Goal: Navigation & Orientation: Understand site structure

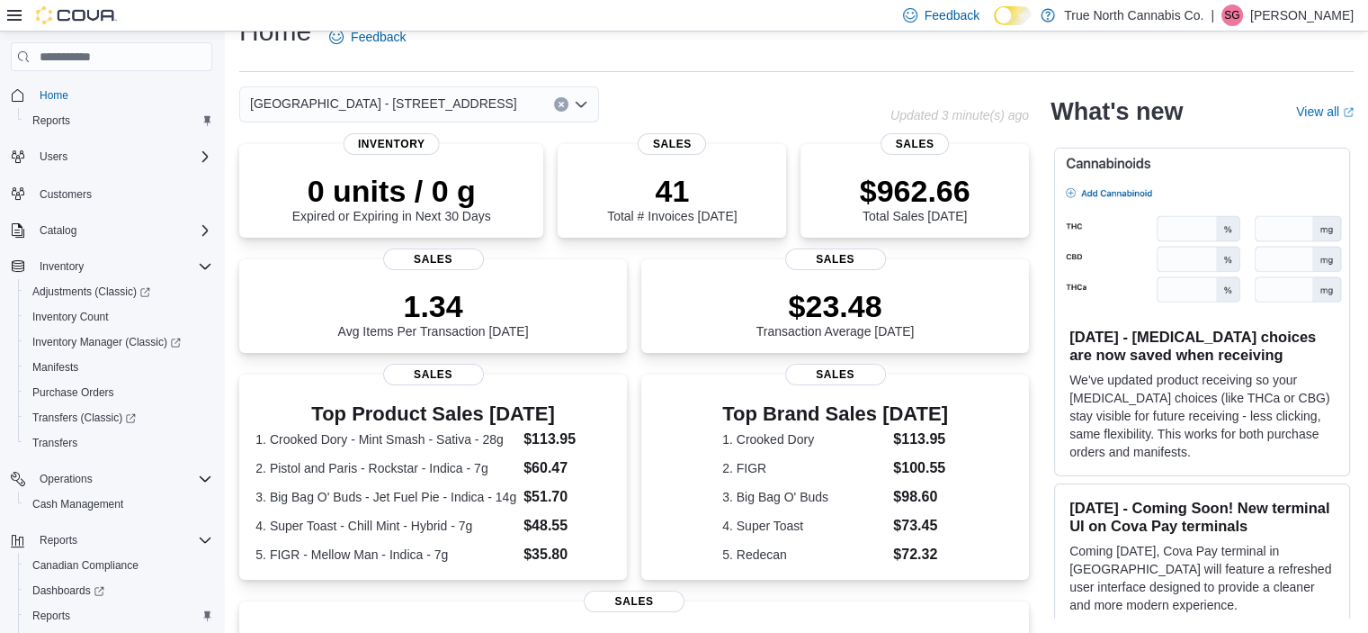
scroll to position [447, 0]
